Goal: Task Accomplishment & Management: Manage account settings

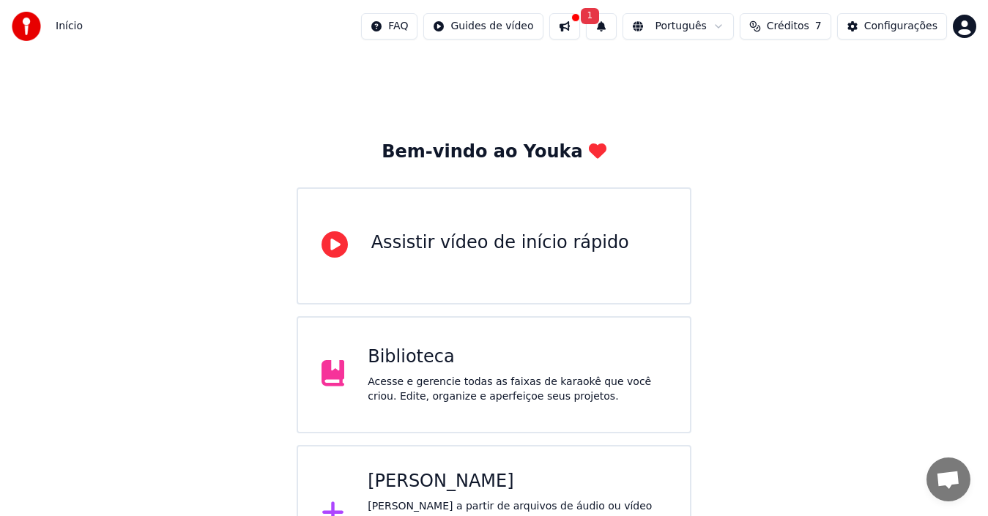
click at [62, 27] on span "Início" at bounding box center [69, 26] width 27 height 15
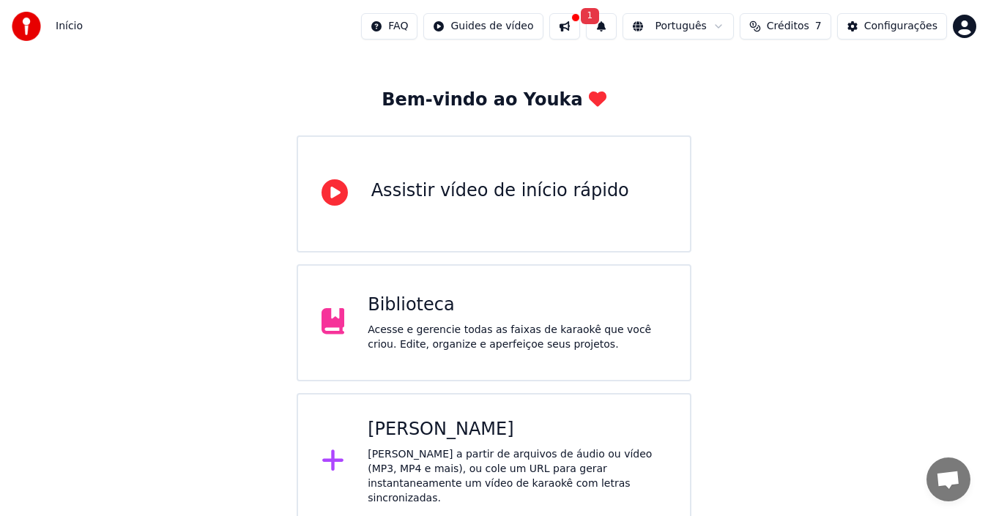
click at [435, 445] on div "Criar Karaokê Crie karaokê a partir de arquivos de áudio ou vídeo (MP3, MP4 e m…" at bounding box center [517, 462] width 299 height 88
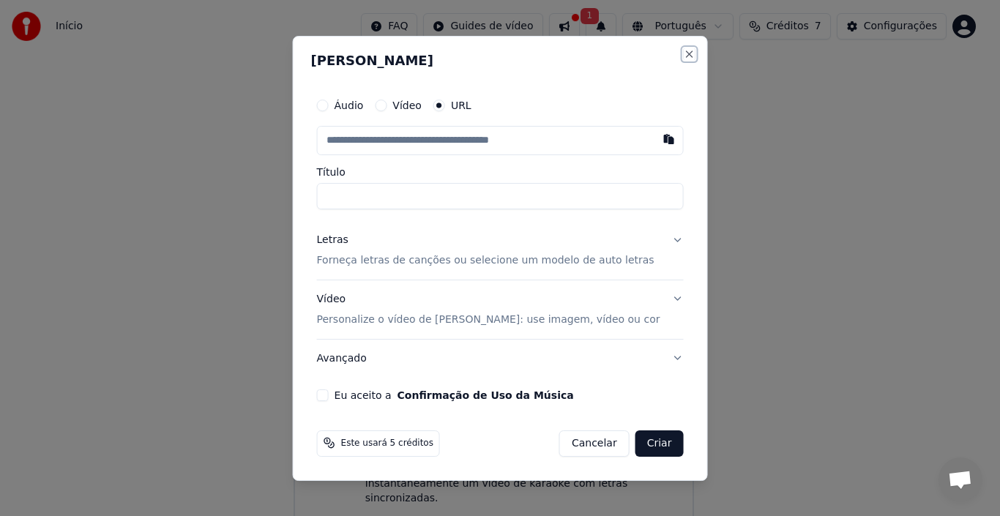
click at [683, 54] on button "Close" at bounding box center [689, 54] width 12 height 12
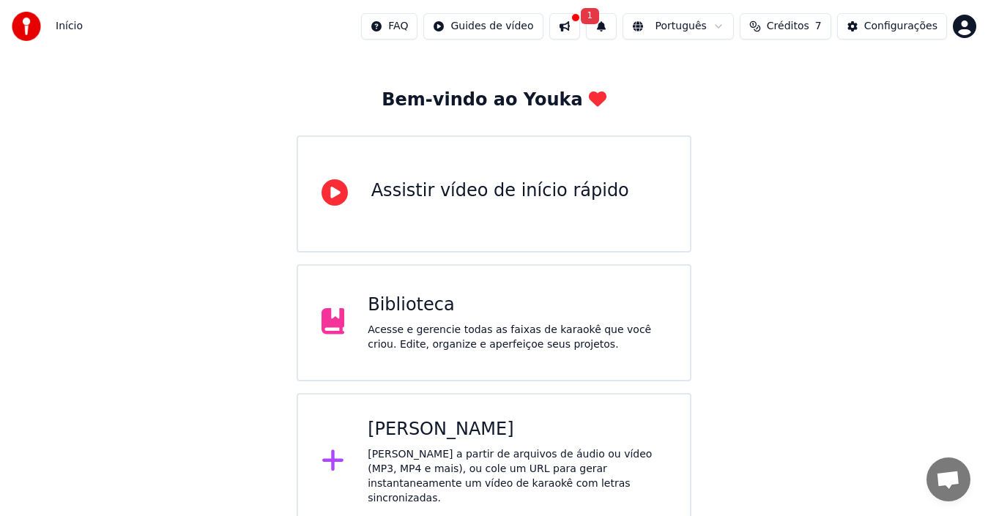
click at [787, 31] on span "Créditos" at bounding box center [788, 26] width 42 height 15
click at [802, 136] on button "Atualizar" at bounding box center [794, 135] width 82 height 26
click at [749, 100] on td "15" at bounding box center [718, 97] width 68 height 26
click at [973, 25] on html "Início FAQ Guides de vídeo 1 Português Créditos 7 Configurações Bem-vindo ao Yo…" at bounding box center [494, 239] width 988 height 583
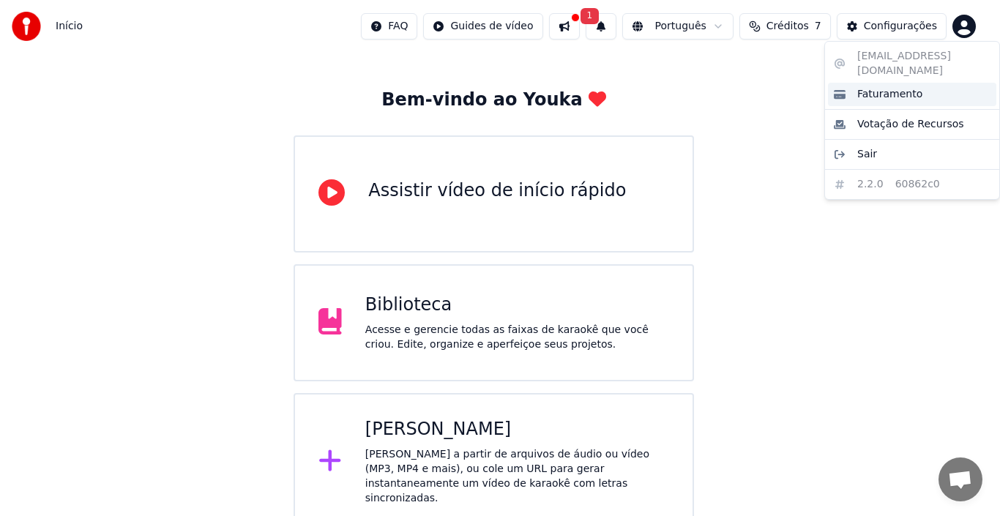
click at [896, 87] on span "Faturamento" at bounding box center [890, 94] width 65 height 15
